Goal: Information Seeking & Learning: Check status

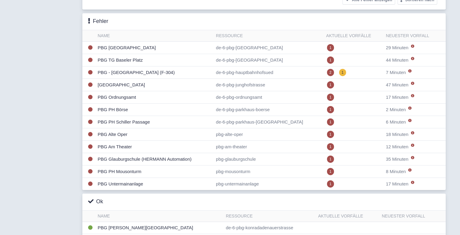
scroll to position [61, 0]
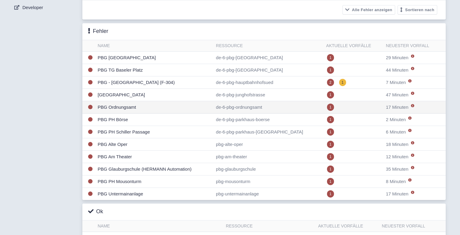
click at [140, 107] on td "PBG Ordnungsamt" at bounding box center [154, 107] width 118 height 12
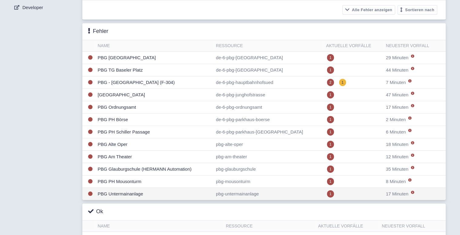
click at [123, 191] on td "PBG Untermainanlage" at bounding box center [154, 194] width 118 height 12
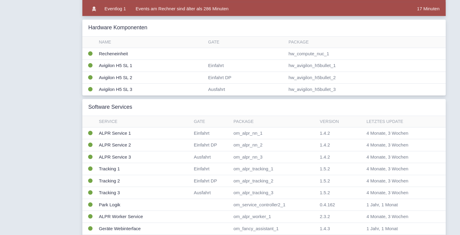
scroll to position [61, 0]
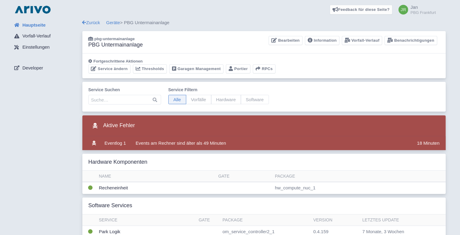
click at [113, 23] on link "Geräte" at bounding box center [113, 22] width 14 height 5
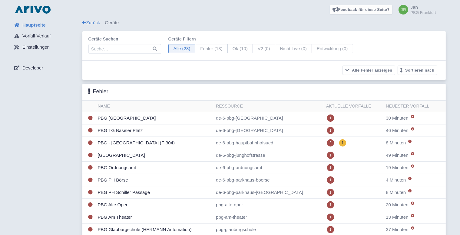
click at [53, 131] on div "Hauptseite Vorfall-Verlauf Einstellungen Developer" at bounding box center [46, 223] width 73 height 409
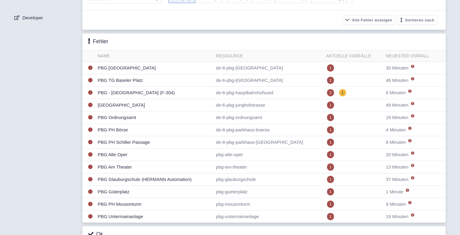
scroll to position [70, 0]
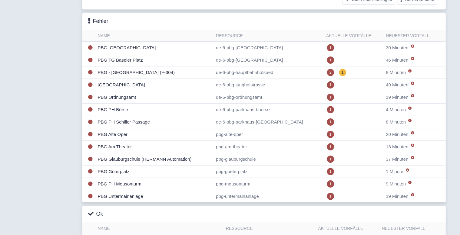
click at [25, 90] on div "Hauptseite Vorfall-Verlauf Einstellungen Developer" at bounding box center [46, 153] width 73 height 409
click at [151, 121] on td "PBG PH Schiller Passage" at bounding box center [154, 122] width 118 height 12
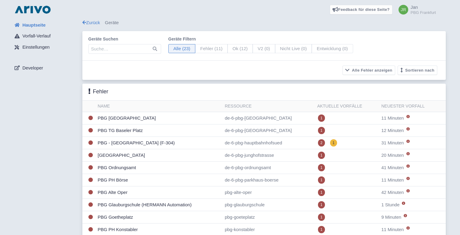
scroll to position [70, 0]
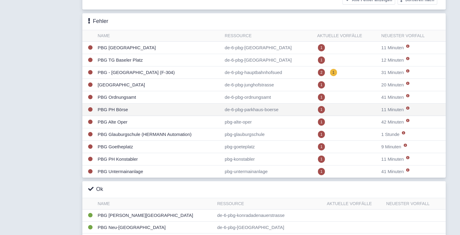
click at [134, 107] on td "PBG PH Börse" at bounding box center [158, 110] width 127 height 12
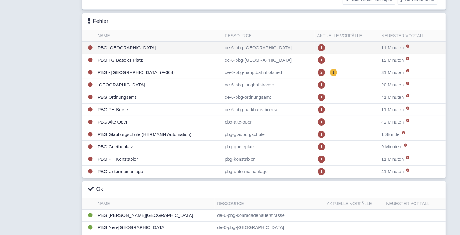
click at [127, 49] on td "PBG [GEOGRAPHIC_DATA]" at bounding box center [158, 48] width 127 height 12
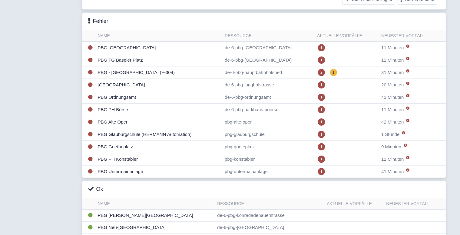
click at [70, 126] on div "Hauptseite Vorfall-Verlauf Einstellungen Developer" at bounding box center [46, 153] width 73 height 408
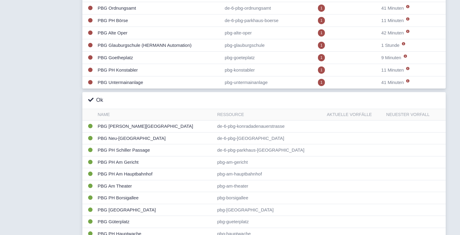
scroll to position [129, 0]
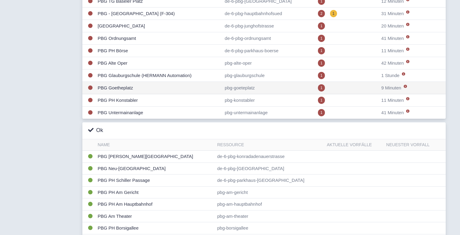
click at [128, 85] on td "PBG Goetheplatz" at bounding box center [158, 88] width 127 height 12
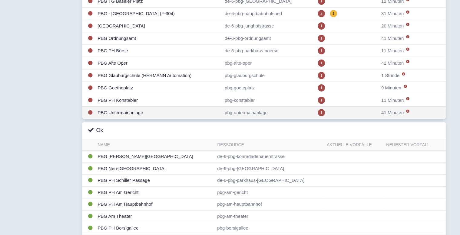
click at [120, 108] on td "PBG Untermainanlage" at bounding box center [158, 113] width 127 height 12
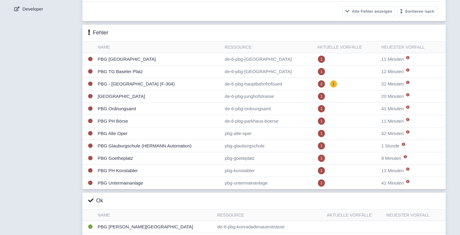
scroll to position [0, 0]
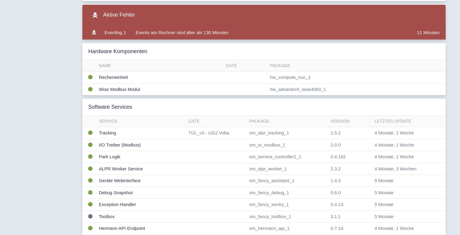
scroll to position [151, 0]
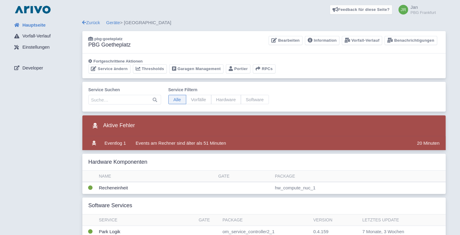
drag, startPoint x: 69, startPoint y: 115, endPoint x: 63, endPoint y: 114, distance: 6.7
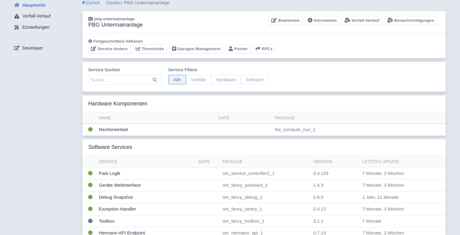
scroll to position [70, 0]
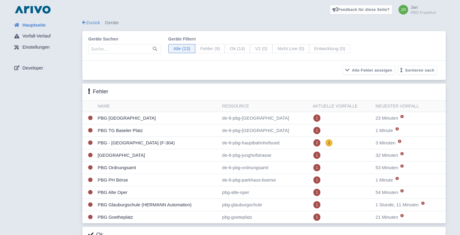
scroll to position [20, 0]
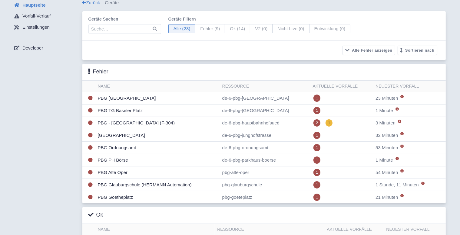
click at [68, 100] on div "Hauptseite Vorfall-Verlauf Einstellungen Developer" at bounding box center [46, 202] width 73 height 407
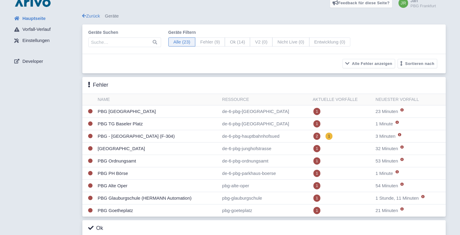
scroll to position [0, 0]
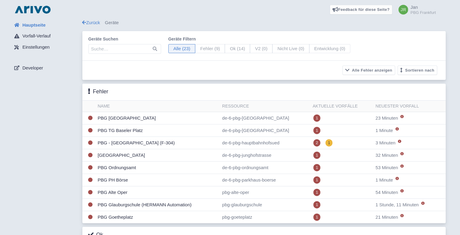
click at [68, 123] on div "Hauptseite Vorfall-Verlauf Einstellungen Developer" at bounding box center [46, 222] width 73 height 407
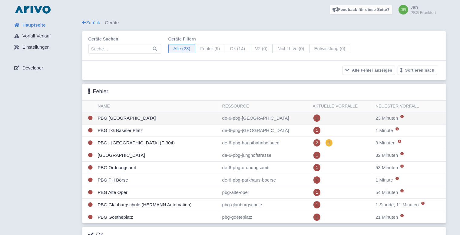
click at [163, 119] on td "PBG [GEOGRAPHIC_DATA]" at bounding box center [157, 118] width 124 height 12
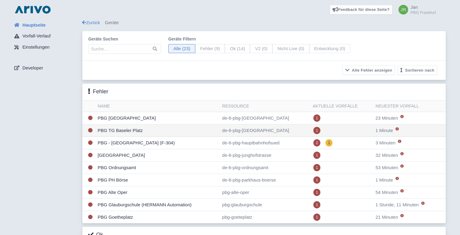
click at [119, 129] on td "PBG TG Baseler Platz" at bounding box center [157, 131] width 124 height 12
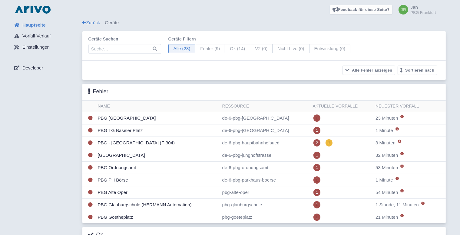
click at [57, 136] on div "Hauptseite Vorfall-Verlauf Einstellungen Developer" at bounding box center [46, 222] width 73 height 407
click at [59, 132] on div "Hauptseite Vorfall-Verlauf Einstellungen Developer" at bounding box center [46, 222] width 73 height 407
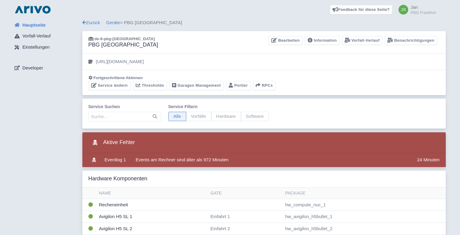
scroll to position [61, 0]
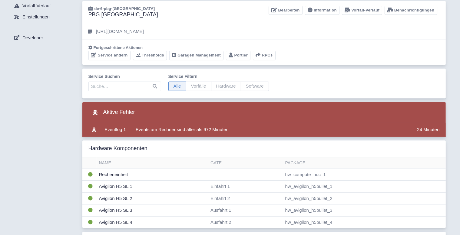
scroll to position [0, 0]
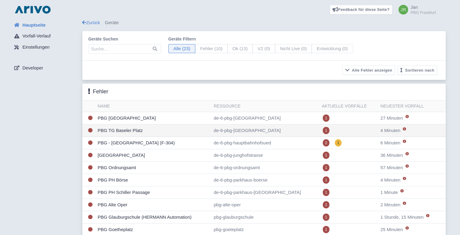
click at [183, 131] on td "PBG TG Baseler Platz" at bounding box center [153, 131] width 116 height 12
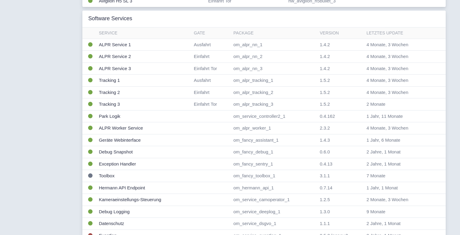
scroll to position [242, 0]
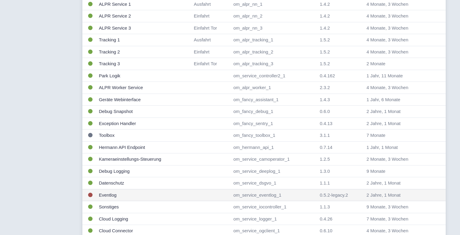
click at [109, 193] on td "Eventlog" at bounding box center [144, 195] width 95 height 12
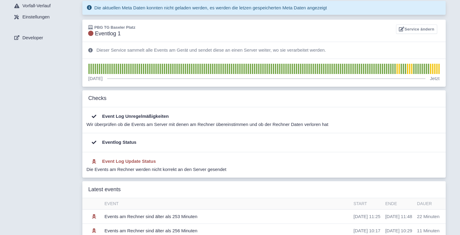
scroll to position [40, 0]
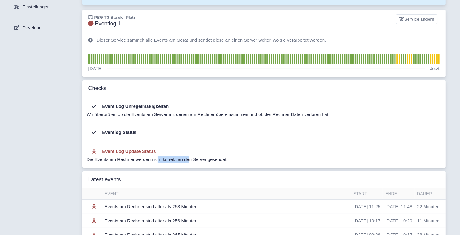
drag, startPoint x: 103, startPoint y: 161, endPoint x: 140, endPoint y: 159, distance: 37.3
click at [140, 159] on div "Die Events am Rechner werden nicht korrekt an den Server gesendet" at bounding box center [262, 159] width 351 height 7
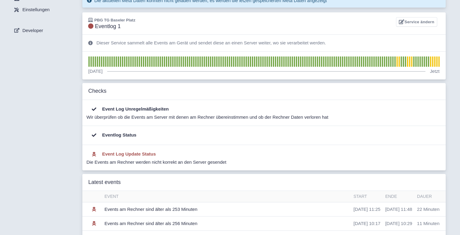
scroll to position [0, 0]
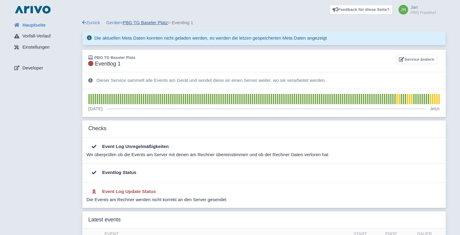
click at [154, 20] on link "PBG TG Baseler Platz" at bounding box center [145, 22] width 45 height 5
click at [45, 160] on div "Hauptseite Vorfall-Verlauf Einstellungen Developer" at bounding box center [46, 212] width 73 height 386
click at [136, 23] on link "PBG TG Baseler Platz" at bounding box center [145, 22] width 45 height 5
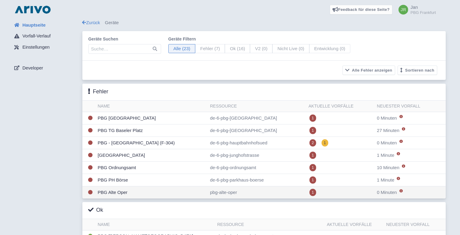
click at [137, 192] on td "PBG Alte Oper" at bounding box center [151, 193] width 112 height 12
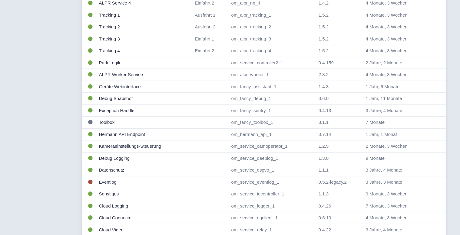
scroll to position [333, 0]
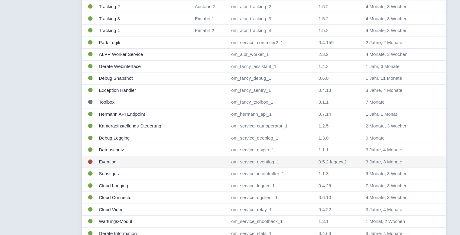
click at [114, 159] on td "Eventlog" at bounding box center [145, 162] width 96 height 12
